Goal: Task Accomplishment & Management: Manage account settings

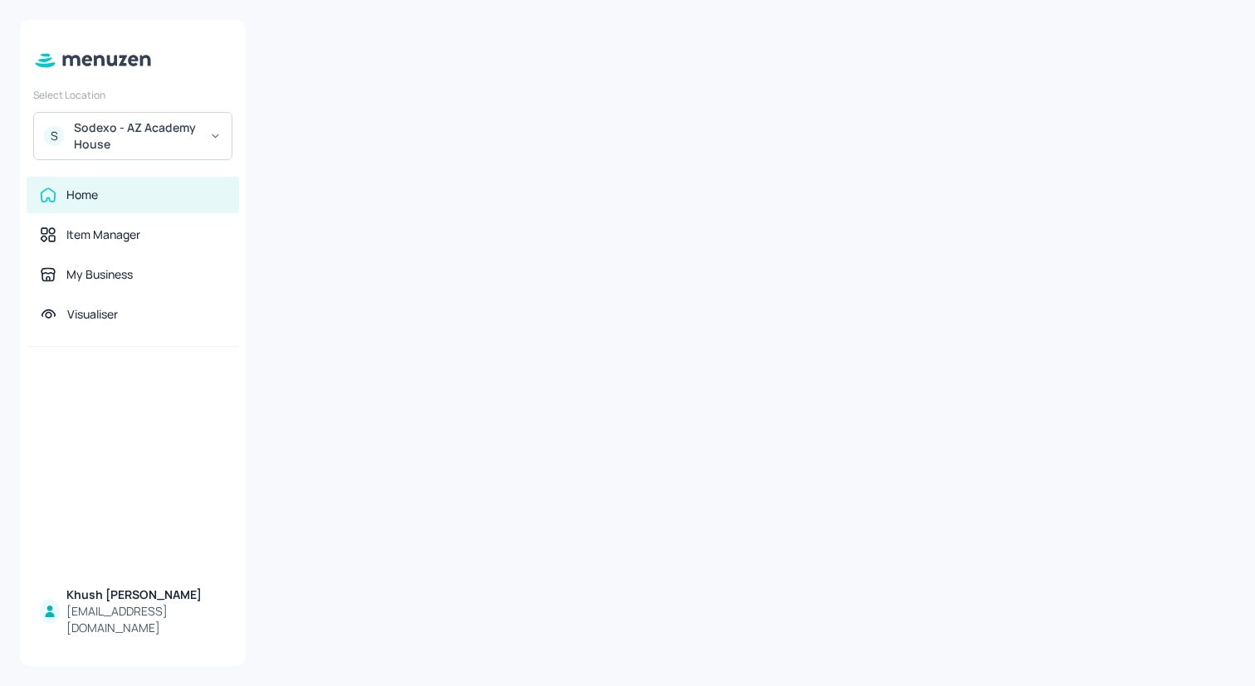
click at [193, 137] on div "Sodexo - AZ Academy House" at bounding box center [136, 136] width 125 height 33
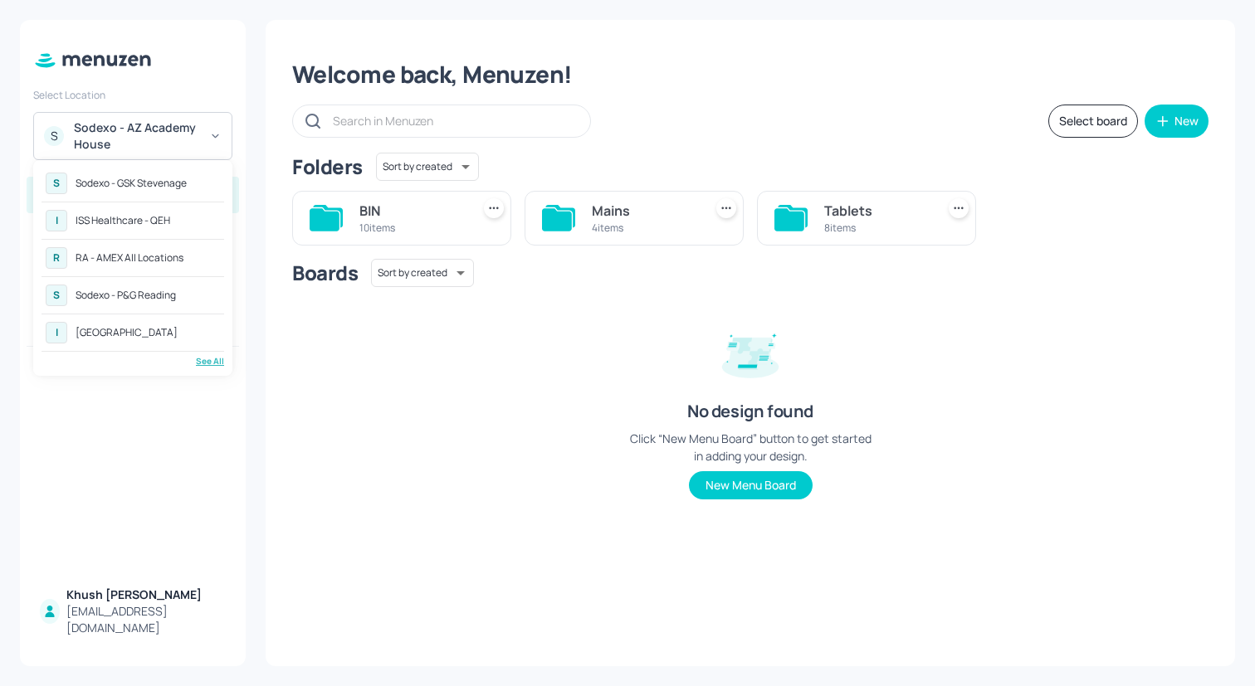
click at [205, 362] on div "See All" at bounding box center [133, 361] width 183 height 12
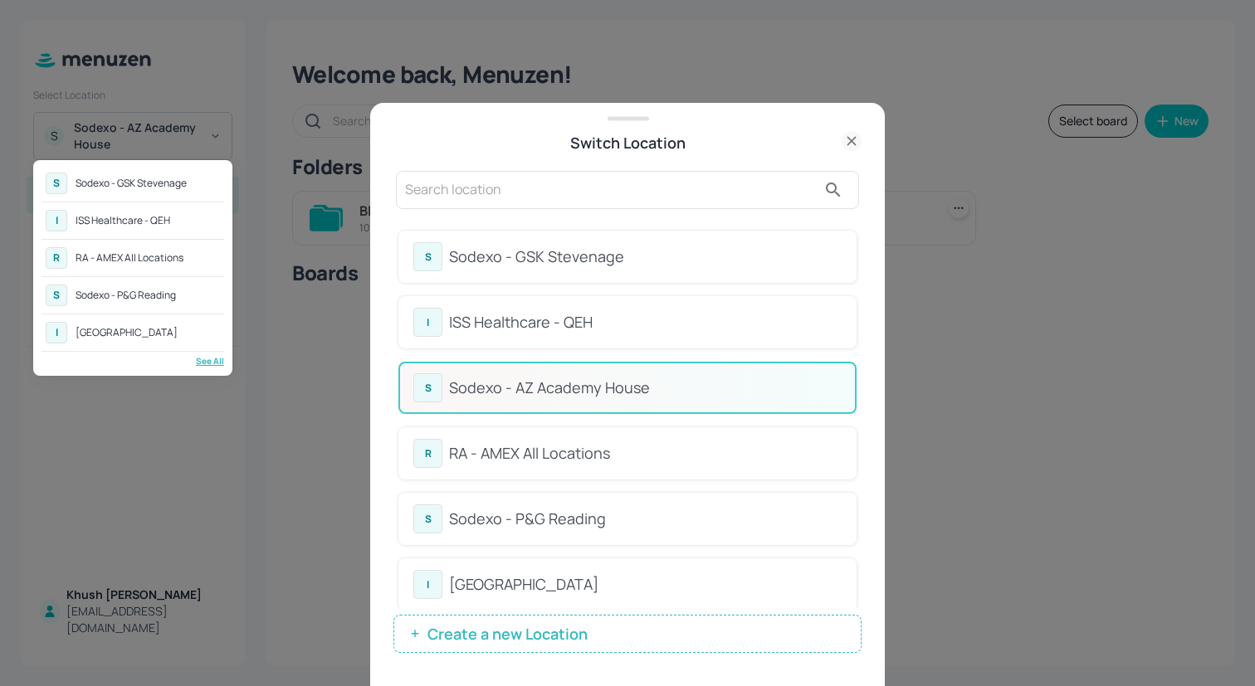
click at [569, 448] on div at bounding box center [627, 343] width 1255 height 686
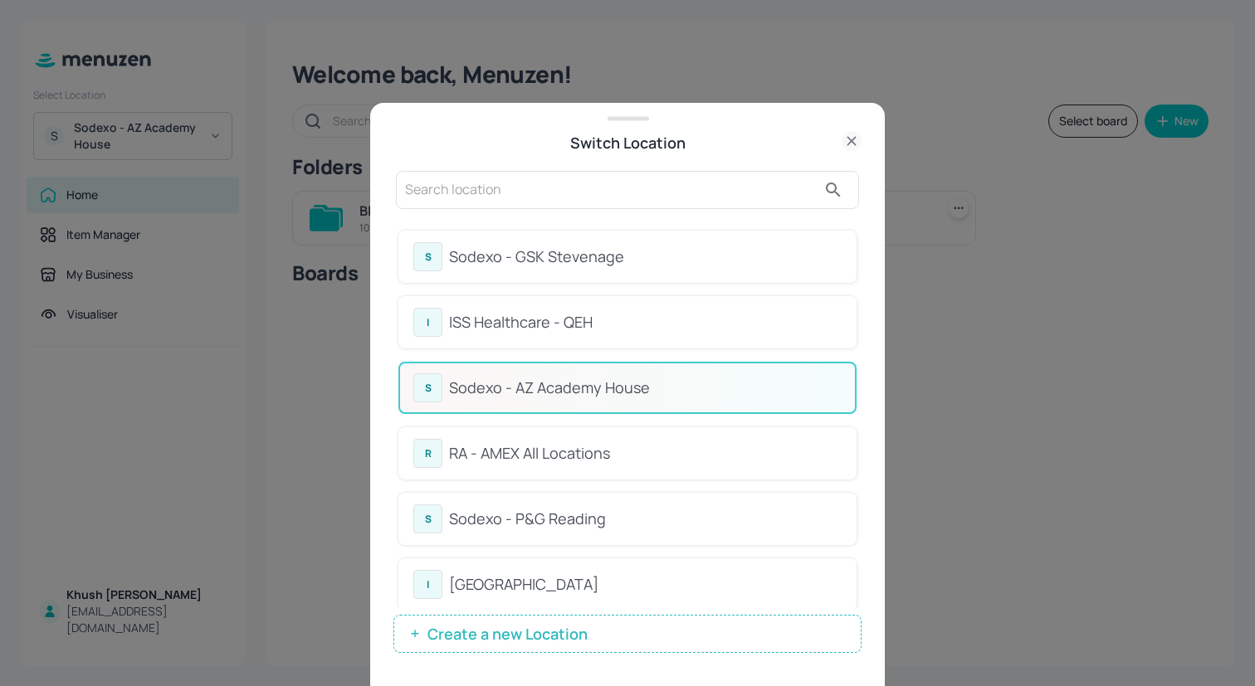
click at [530, 450] on div "RA - AMEX All Locations" at bounding box center [645, 453] width 393 height 22
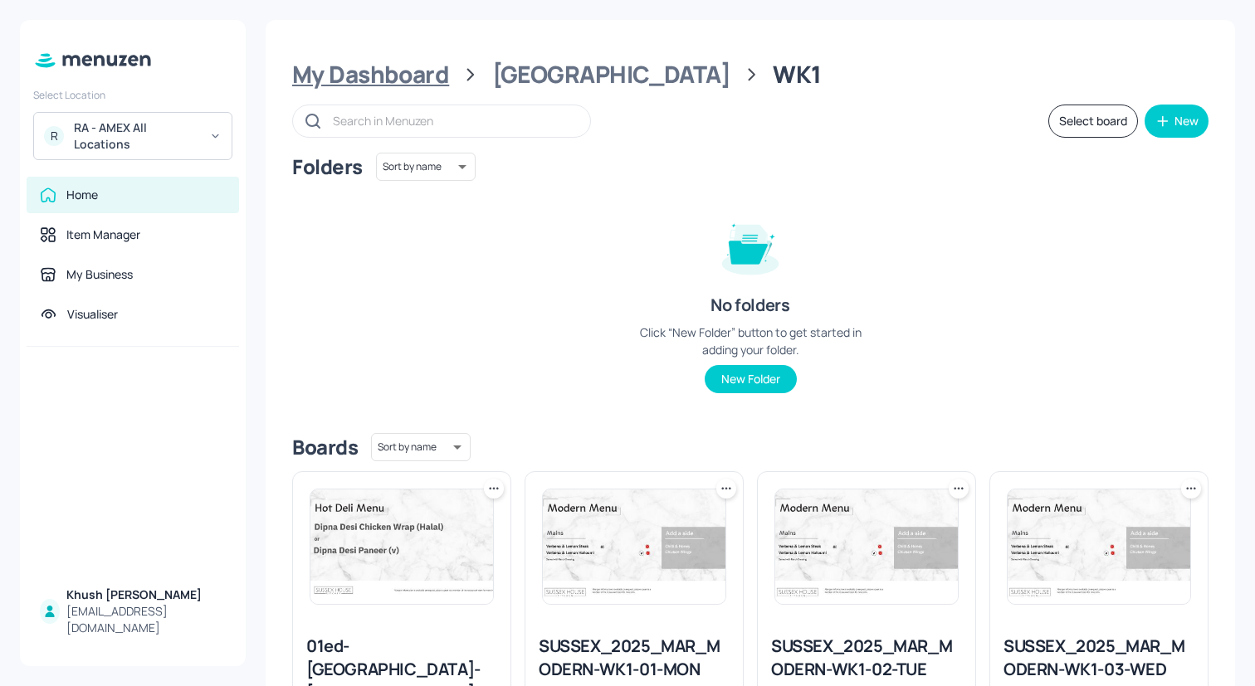
click at [385, 61] on div "My Dashboard" at bounding box center [370, 75] width 157 height 30
